Goal: Navigation & Orientation: Find specific page/section

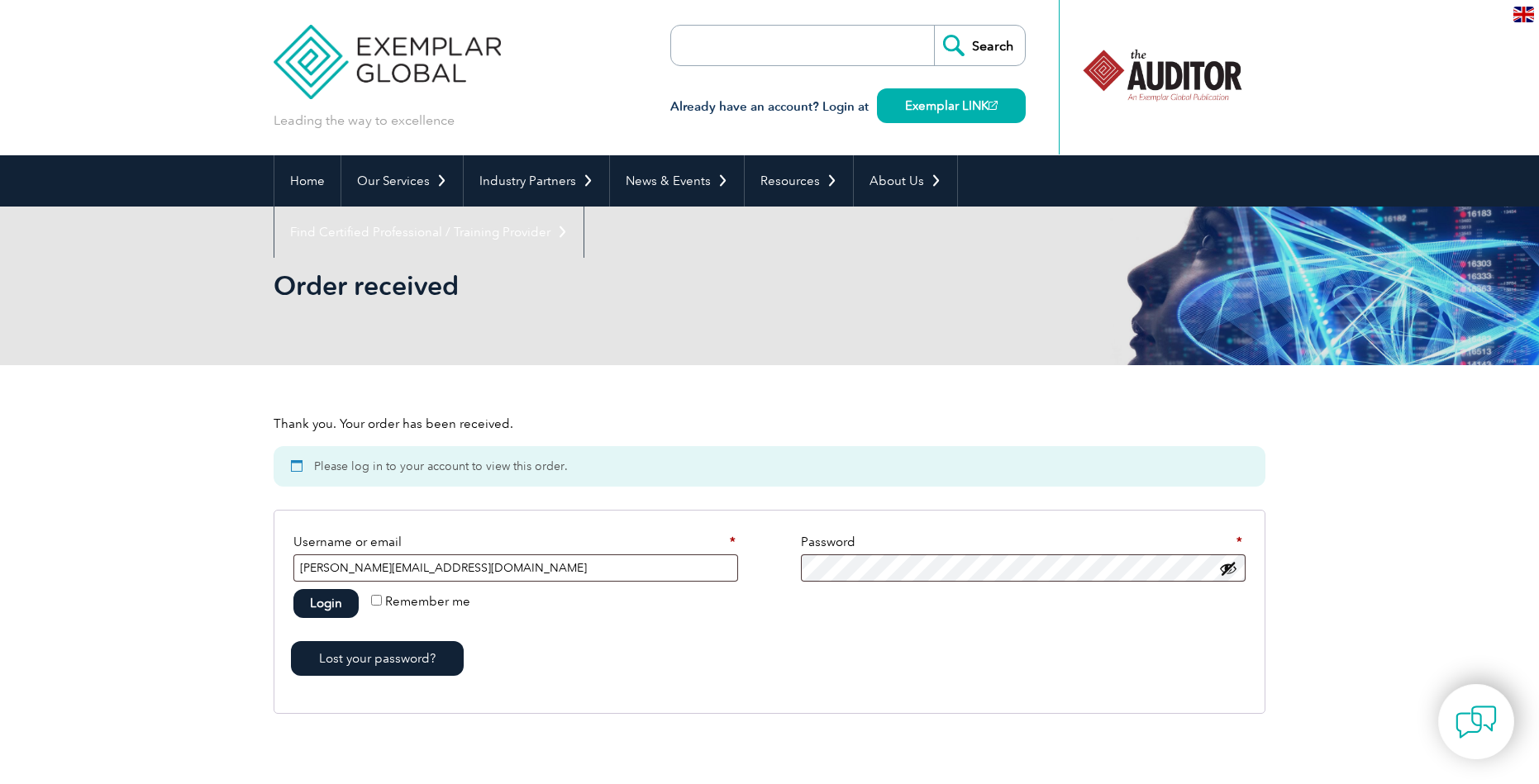
click at [345, 603] on button "Login" at bounding box center [326, 603] width 65 height 29
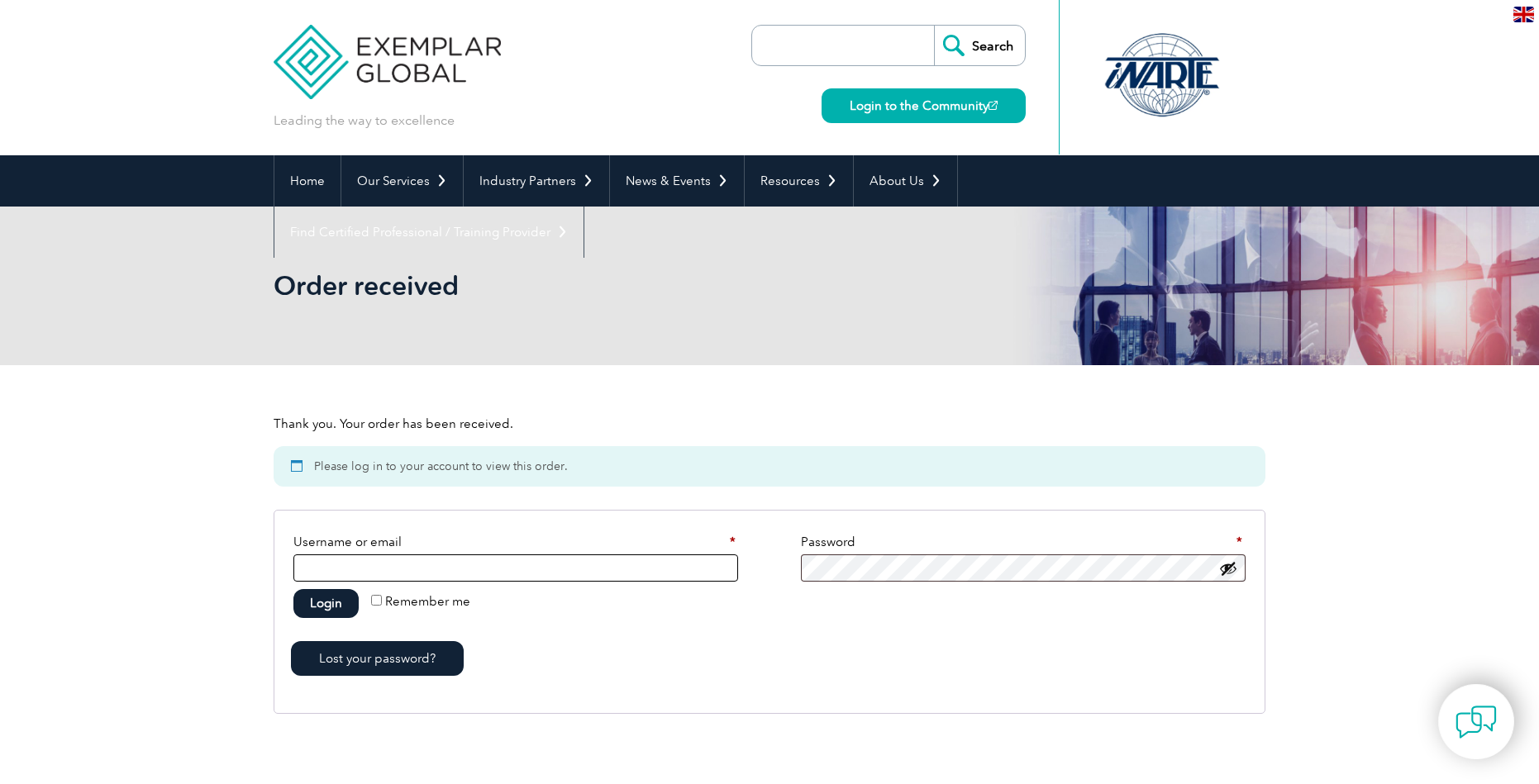
type input "[PERSON_NAME][EMAIL_ADDRESS][DOMAIN_NAME]"
click at [347, 607] on button "Login" at bounding box center [326, 603] width 65 height 29
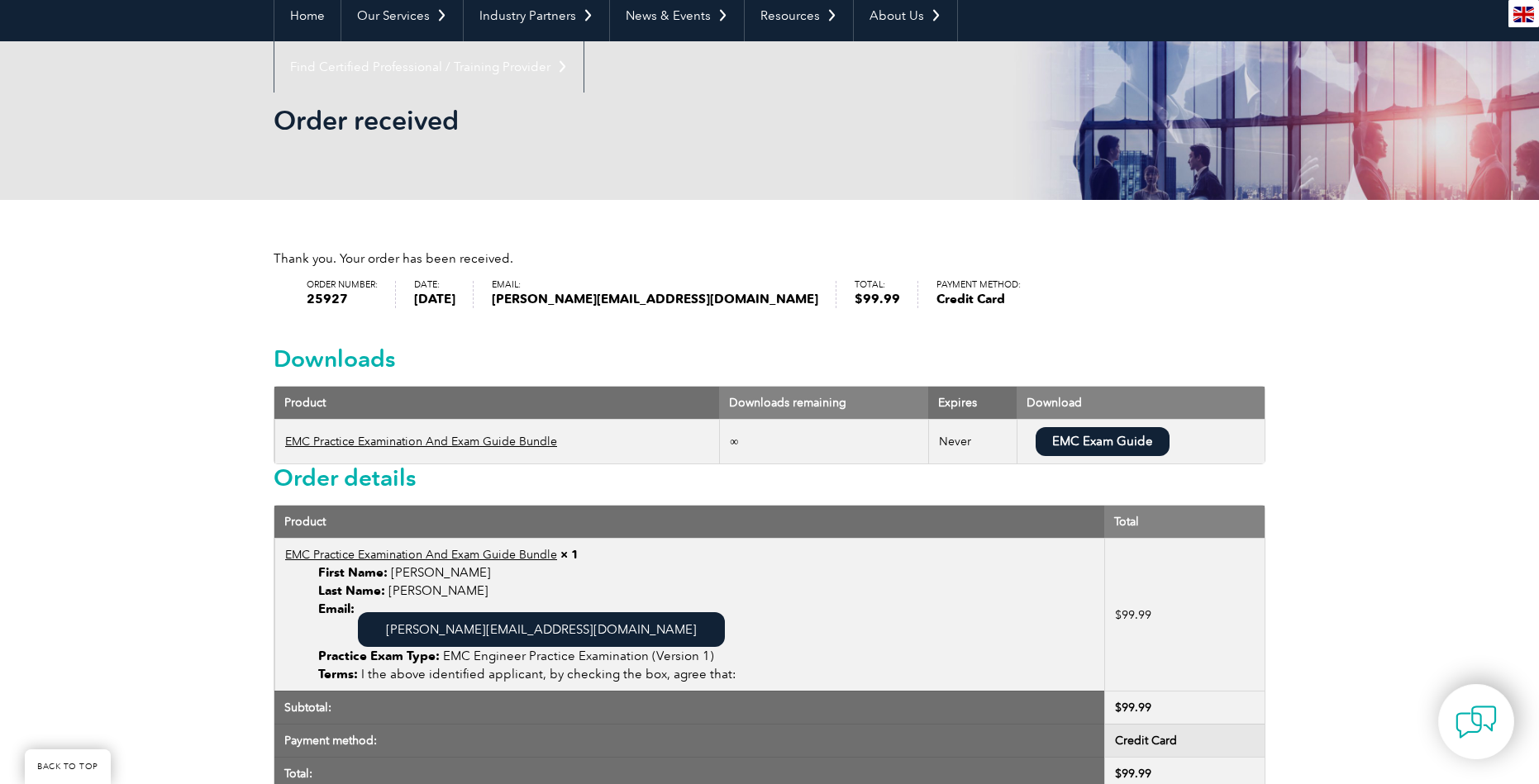
scroll to position [248, 0]
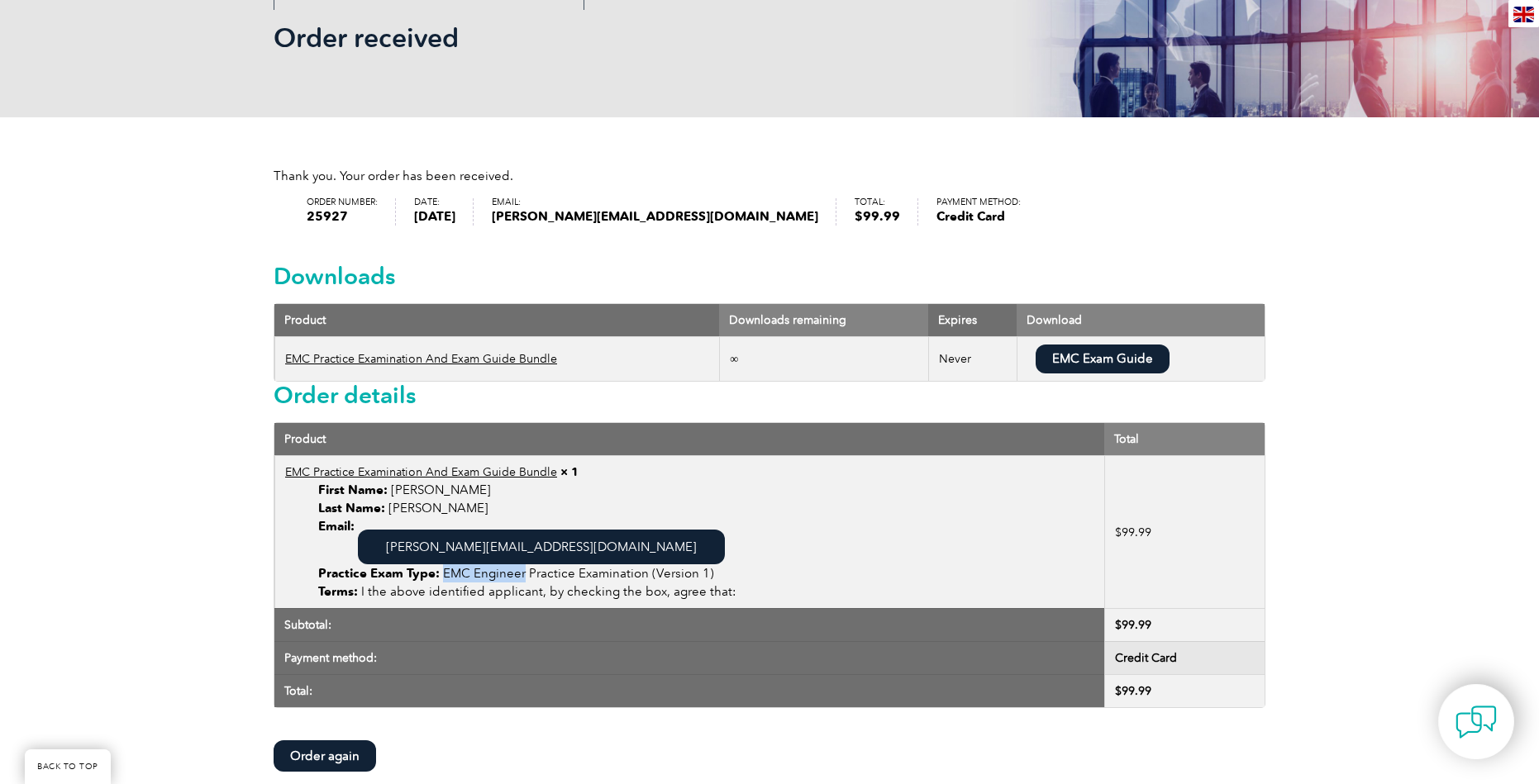
drag, startPoint x: 443, startPoint y: 575, endPoint x: 521, endPoint y: 578, distance: 78.1
click at [521, 578] on p "EMC Engineer Practice Examination (Version 1)" at bounding box center [706, 573] width 776 height 18
click at [451, 577] on p "EMC Engineer Practice Examination (Version 1)" at bounding box center [706, 573] width 776 height 18
drag, startPoint x: 443, startPoint y: 575, endPoint x: 527, endPoint y: 571, distance: 84.1
click at [526, 572] on p "EMC Engineer Practice Examination (Version 1)" at bounding box center [706, 573] width 776 height 18
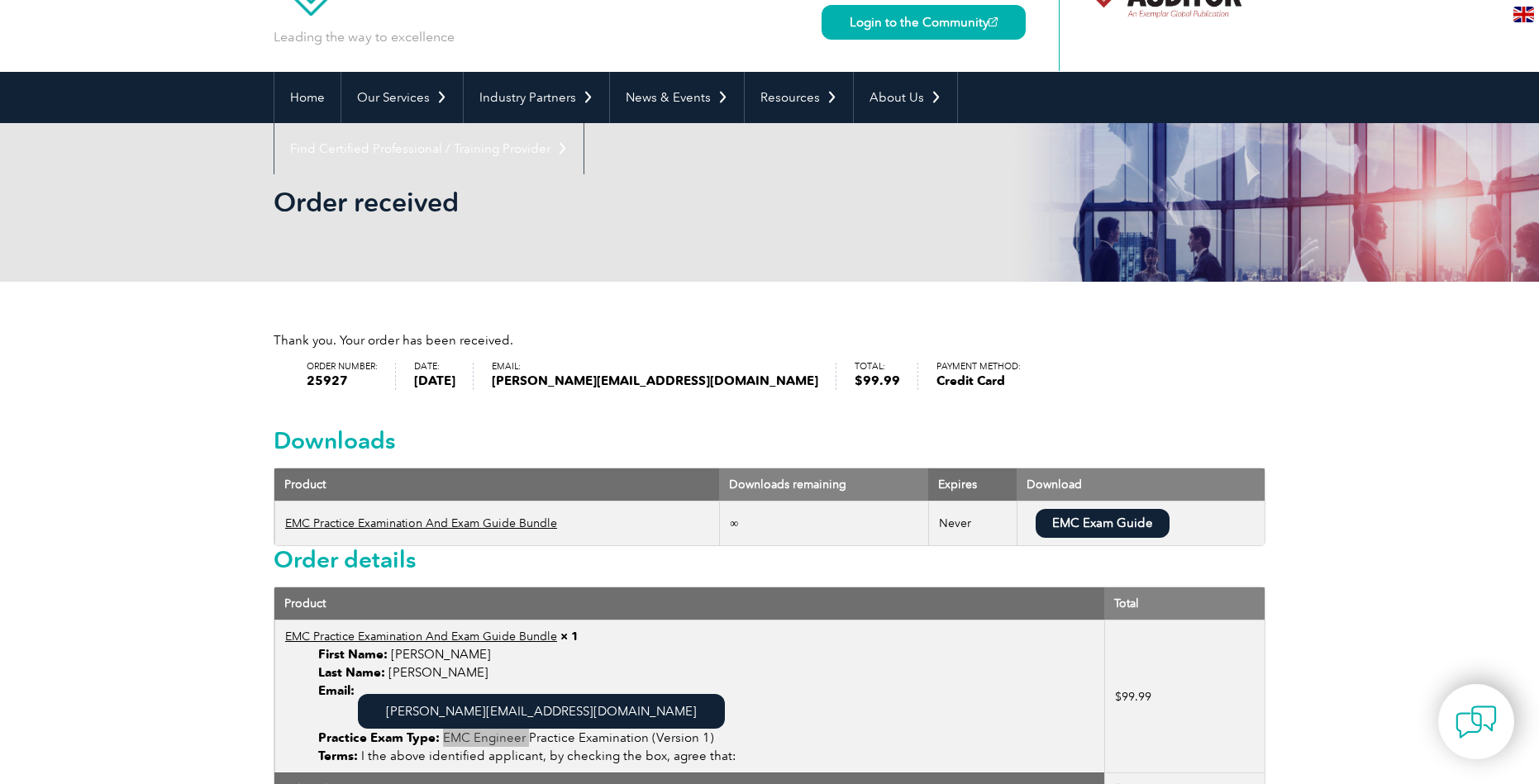
scroll to position [0, 0]
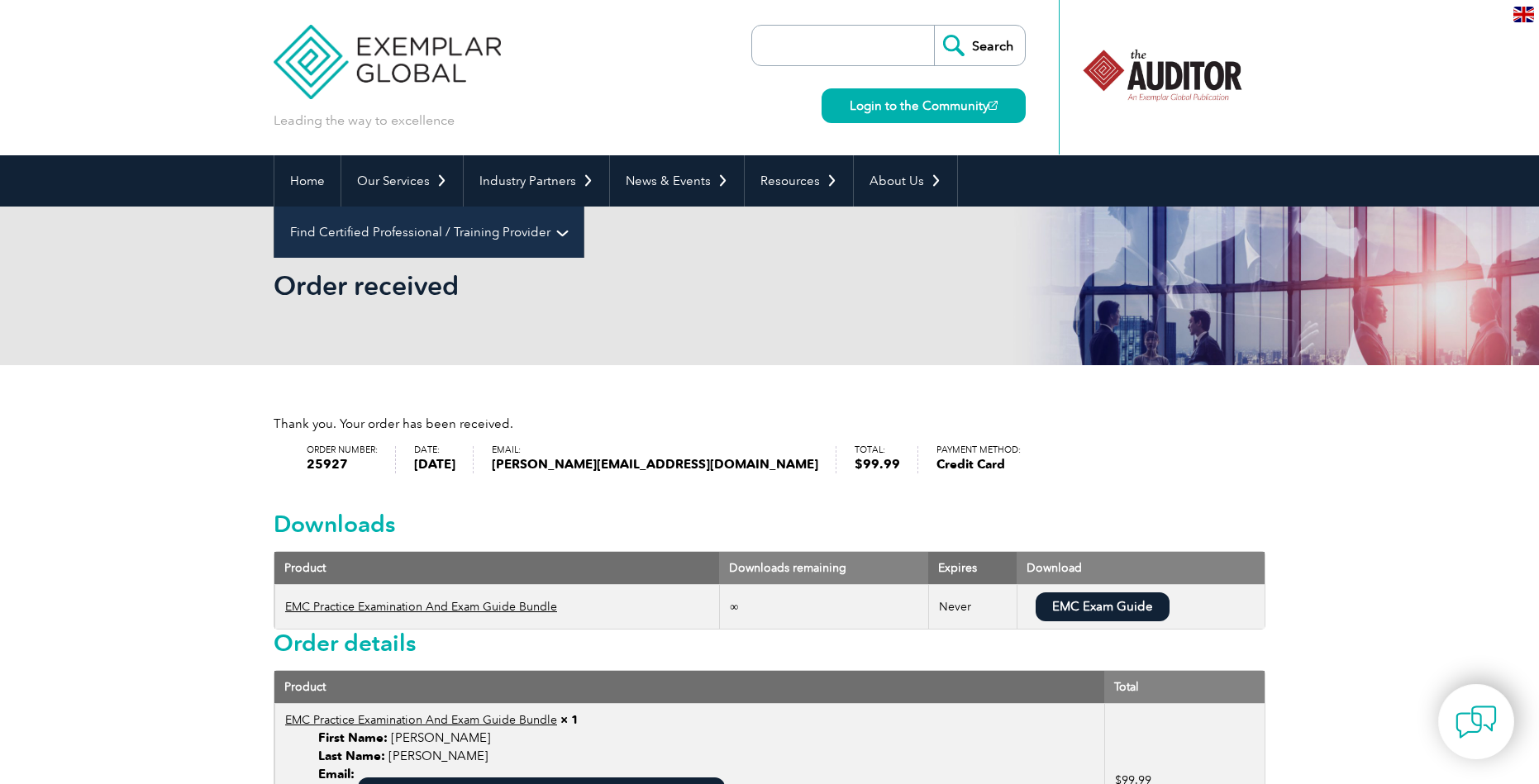
click at [584, 206] on link "Find Certified Professional / Training Provider" at bounding box center [429, 232] width 309 height 51
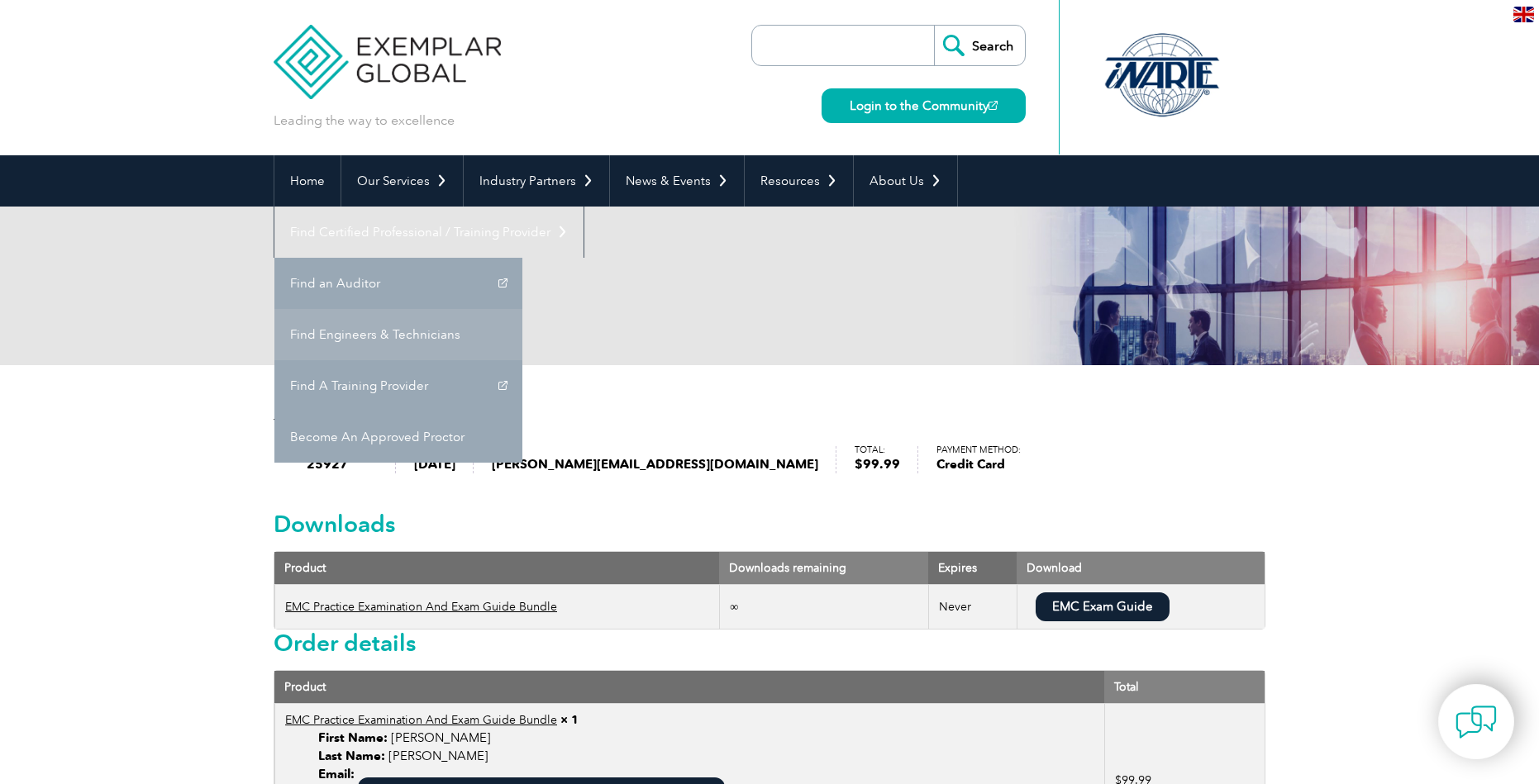
click at [522, 309] on link "Find Engineers & Technicians" at bounding box center [398, 335] width 248 height 51
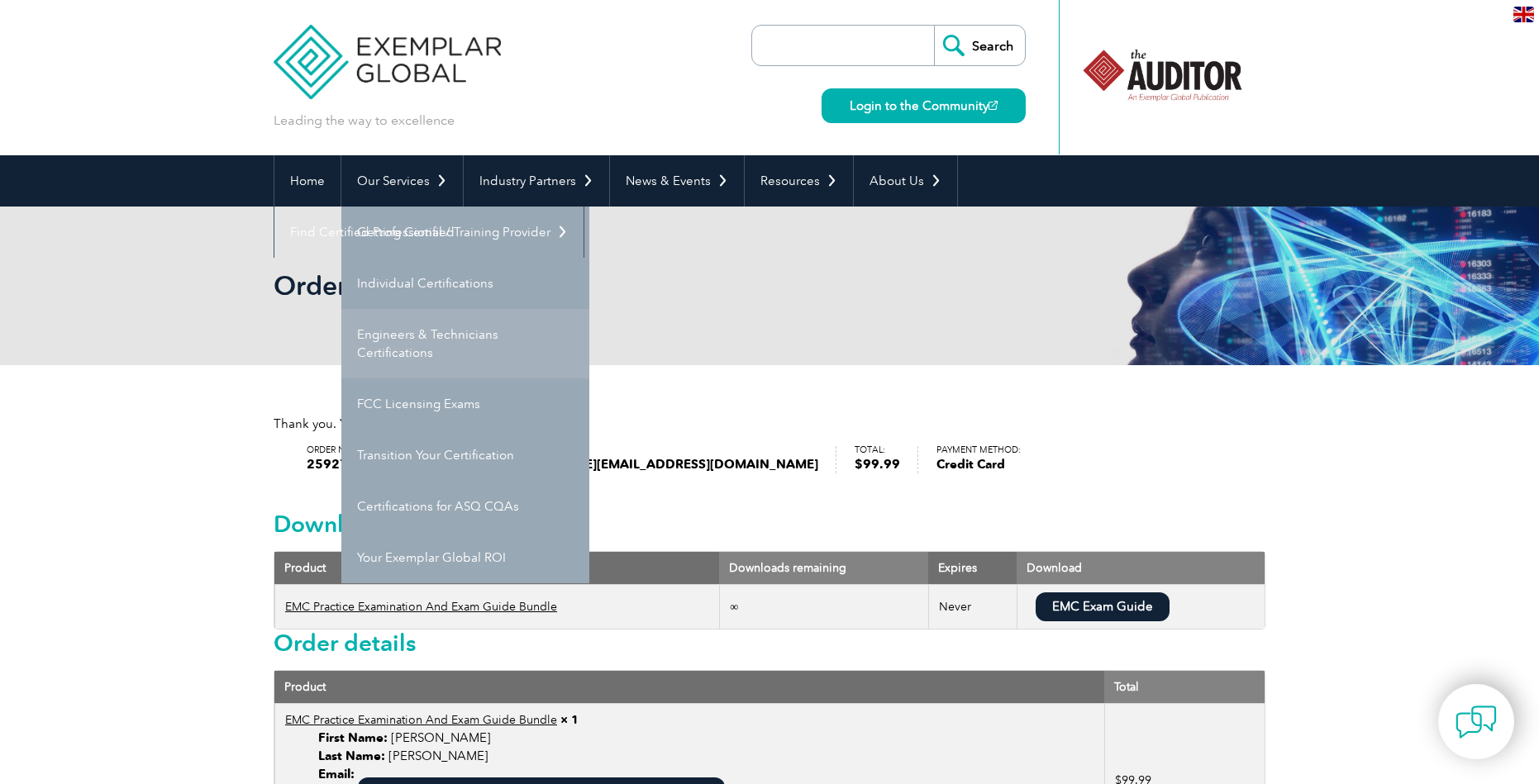
click at [420, 345] on link "Engineers & Technicians Certifications" at bounding box center [465, 344] width 248 height 70
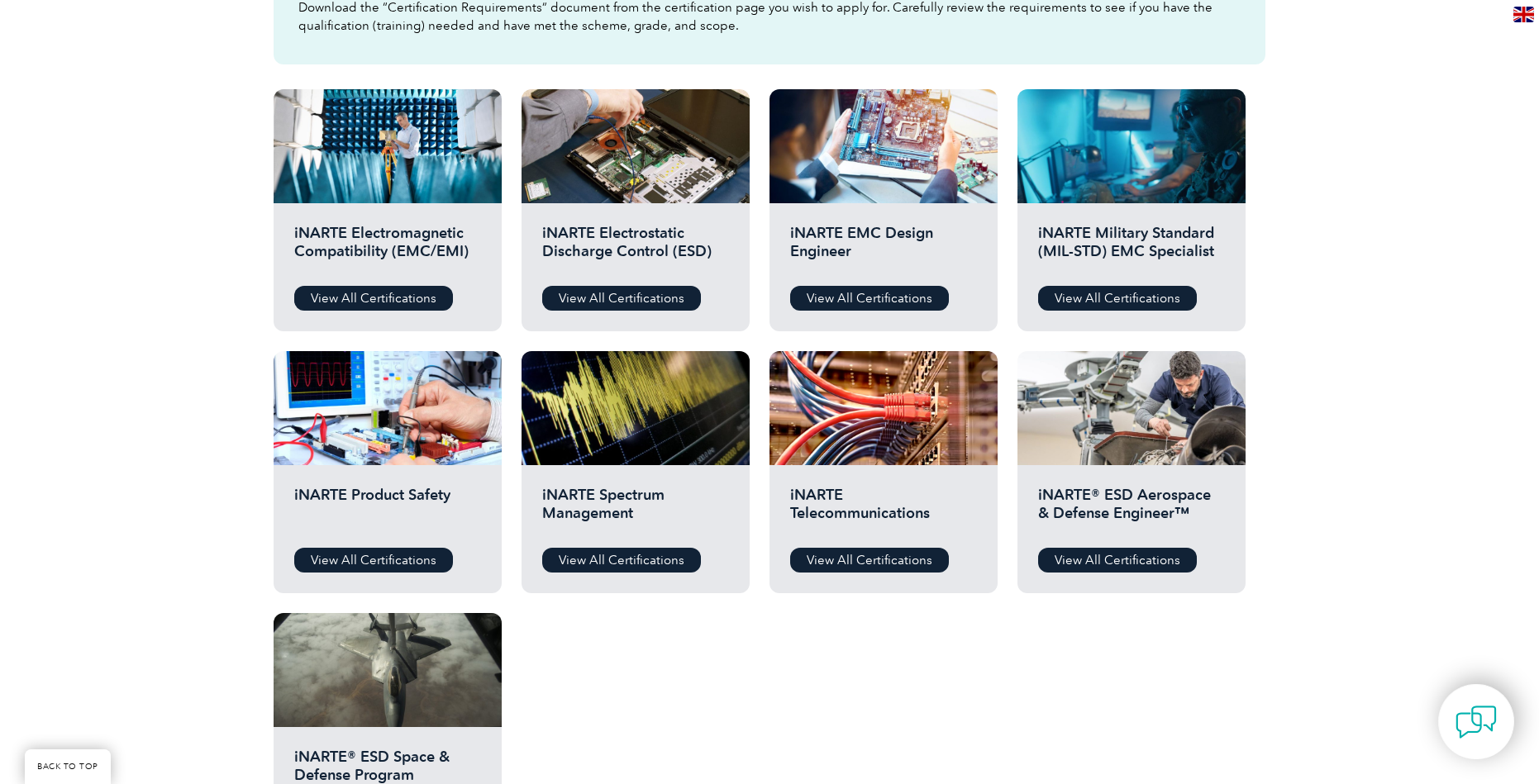
scroll to position [578, 0]
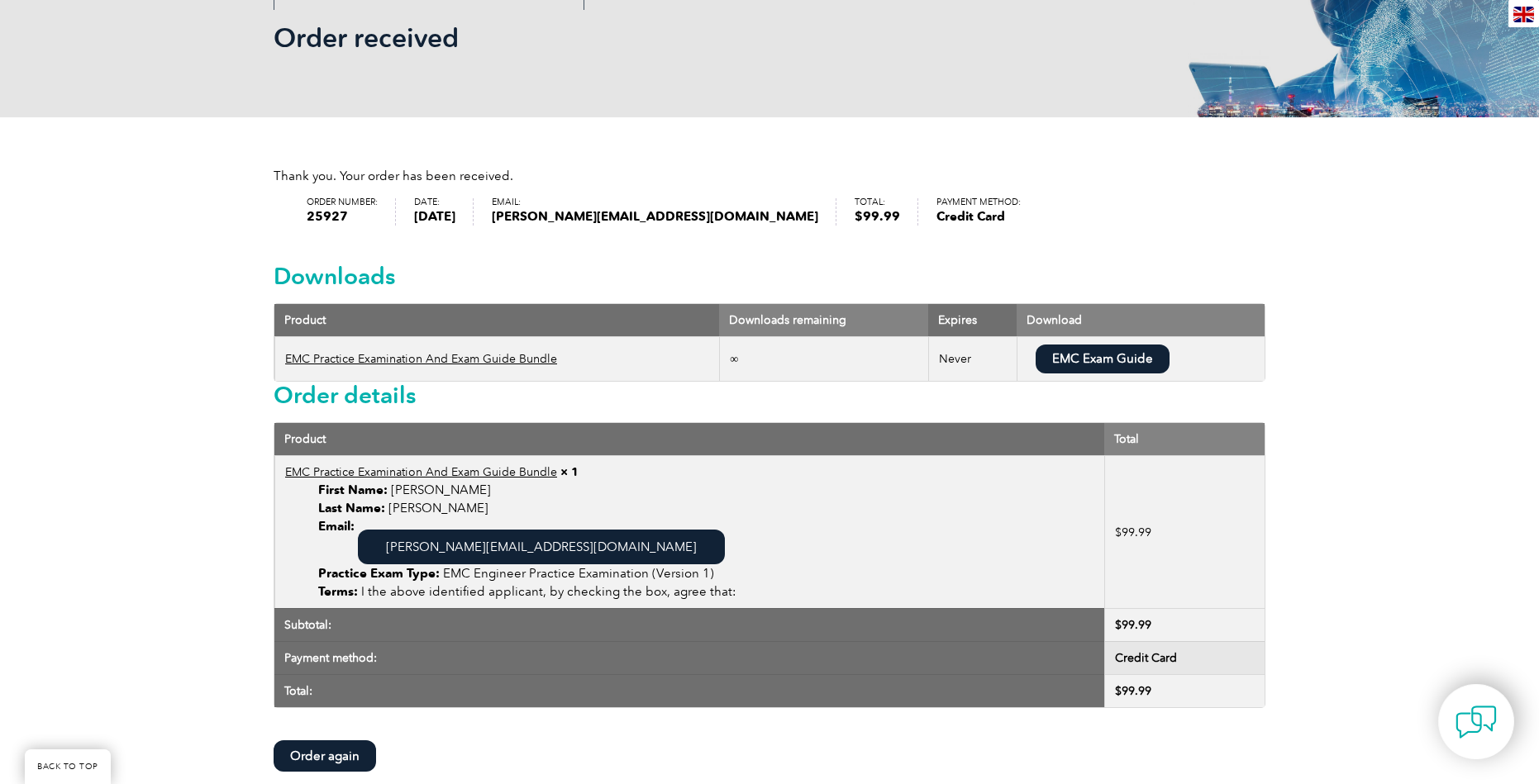
scroll to position [330, 0]
